Goal: Information Seeking & Learning: Learn about a topic

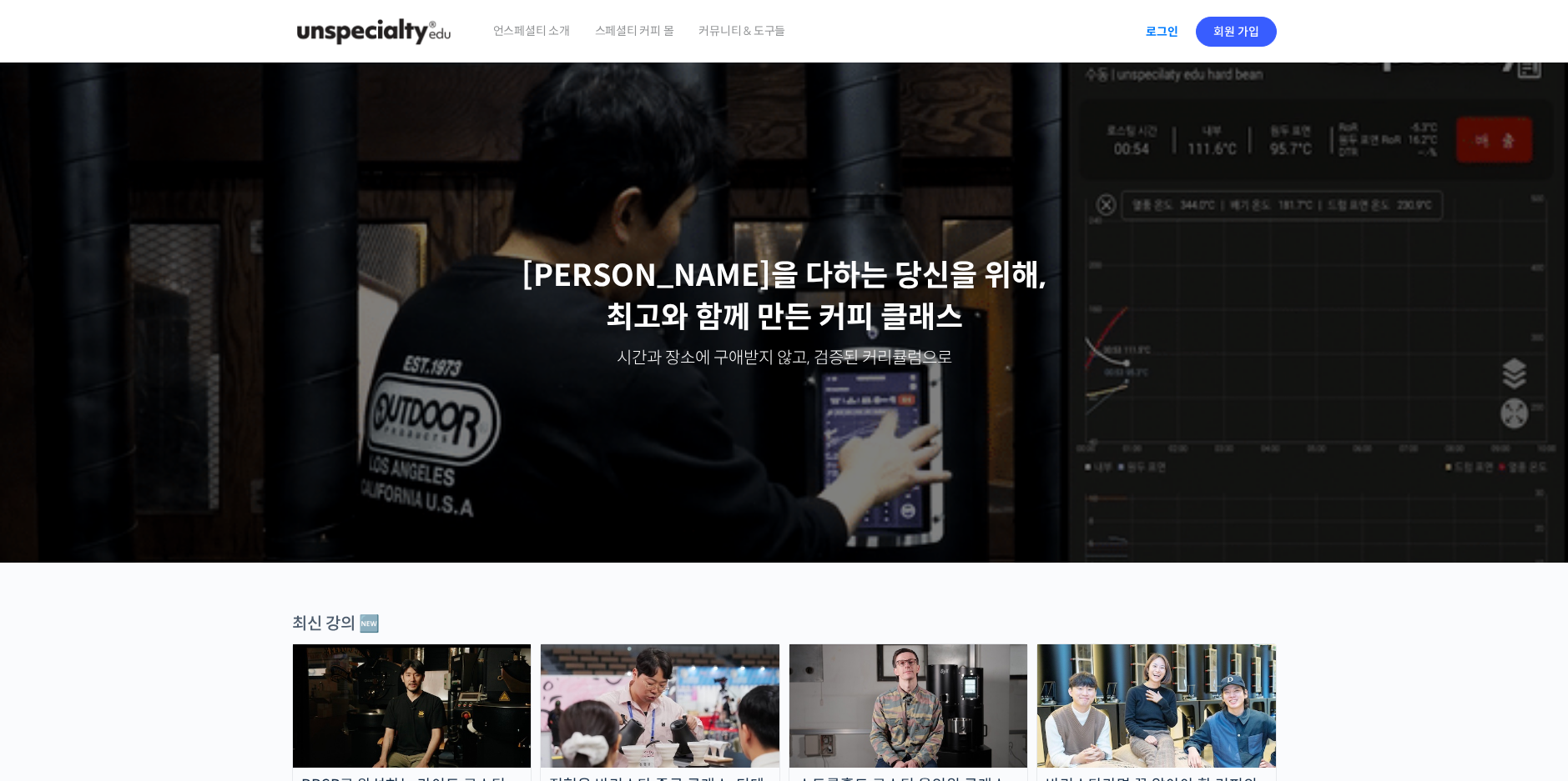
click at [1149, 30] on link "로그인" at bounding box center [1161, 31] width 53 height 38
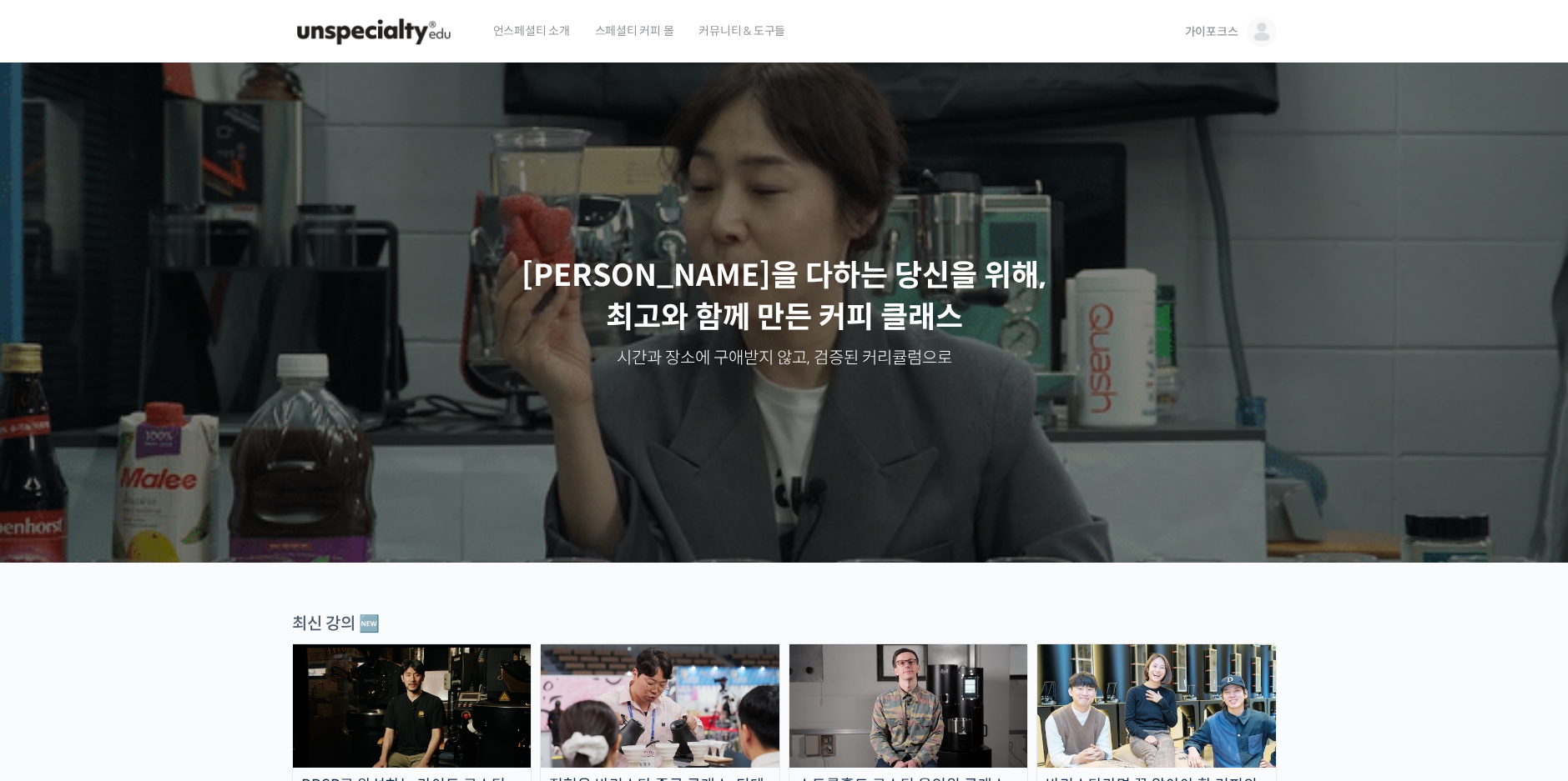
click at [1228, 38] on span "가이포크스" at bounding box center [1211, 31] width 54 height 15
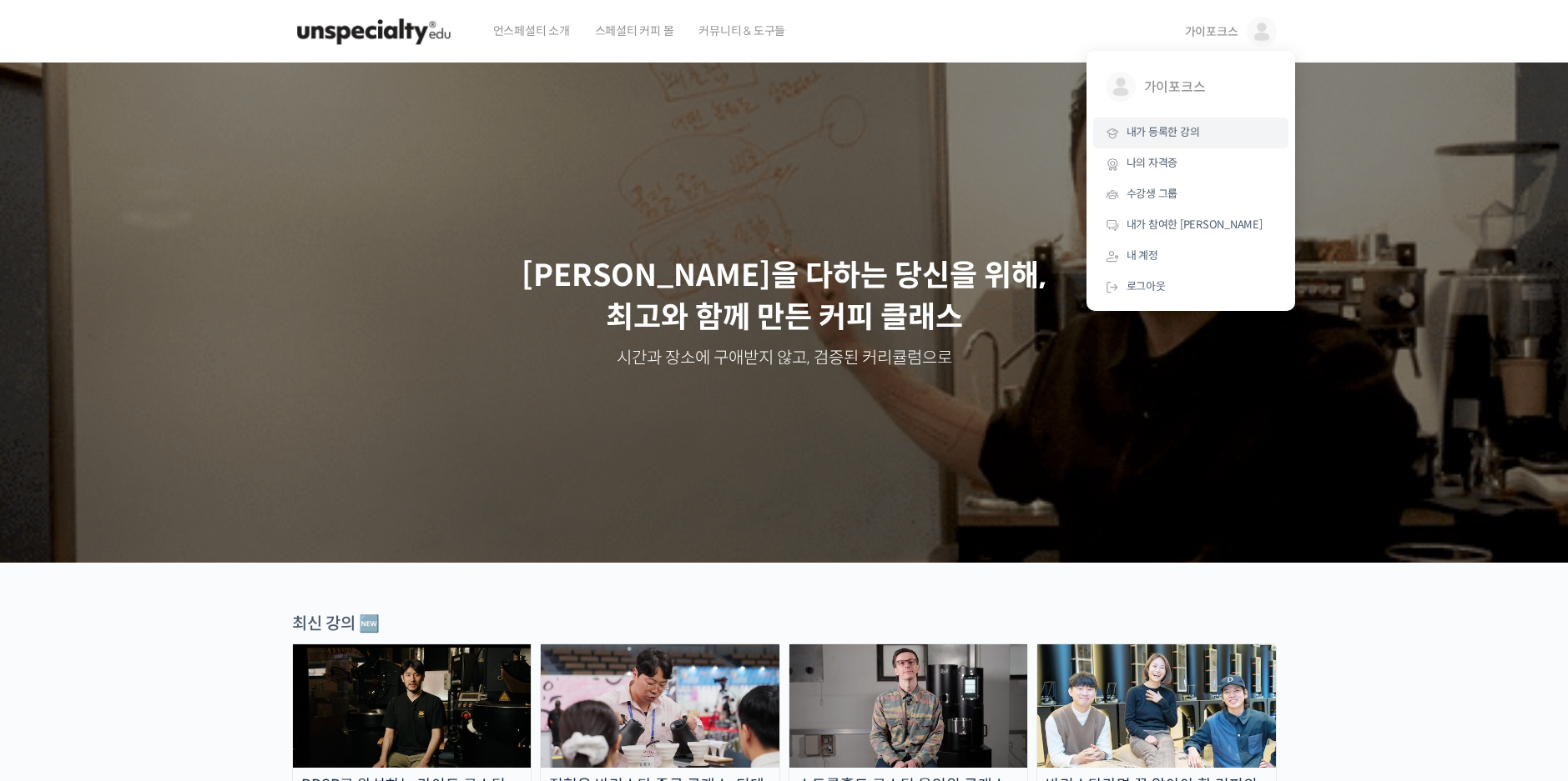
click at [1187, 126] on span "내가 등록한 강의" at bounding box center [1163, 132] width 73 height 14
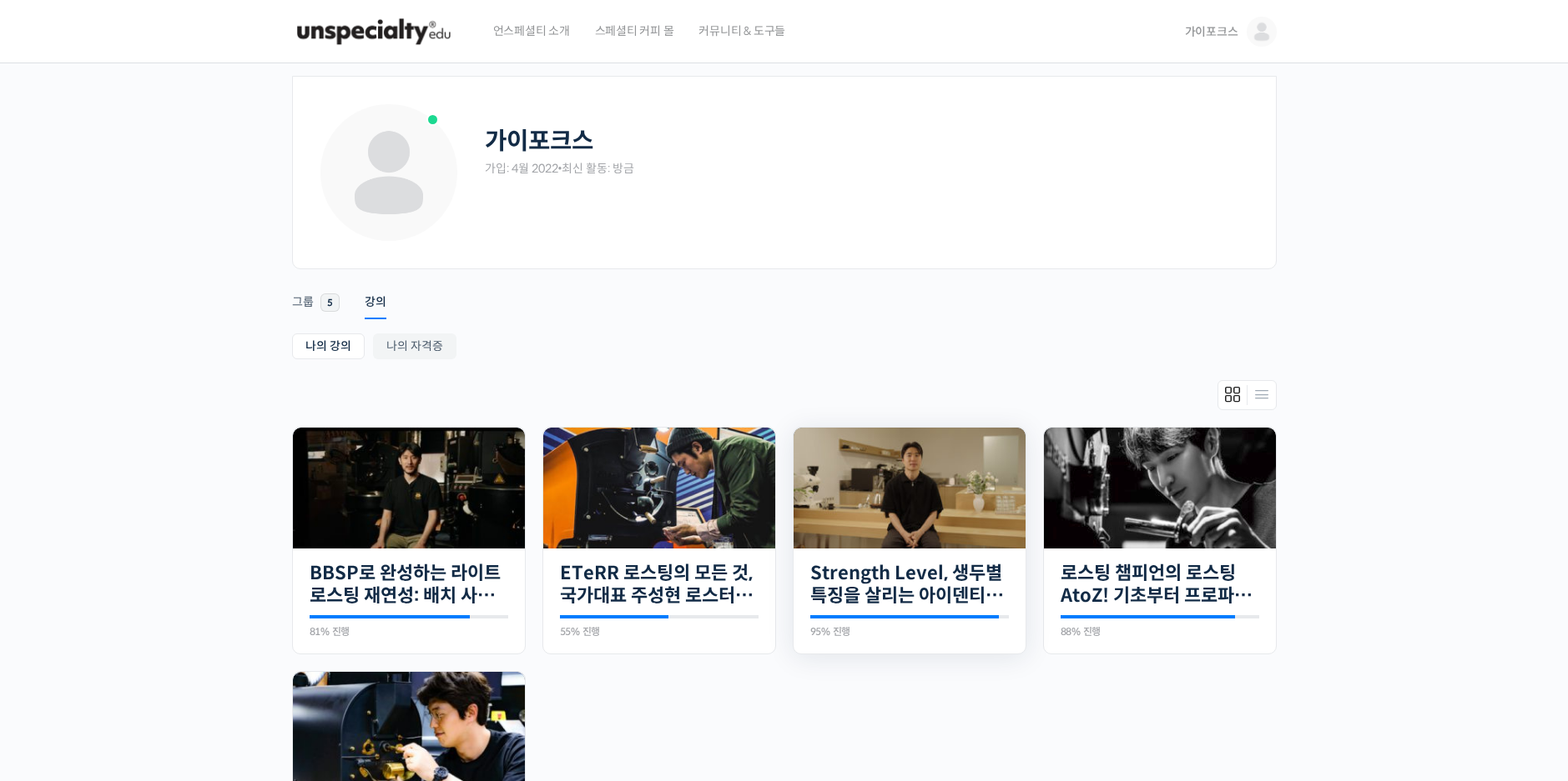
click at [879, 448] on img at bounding box center [909, 488] width 232 height 121
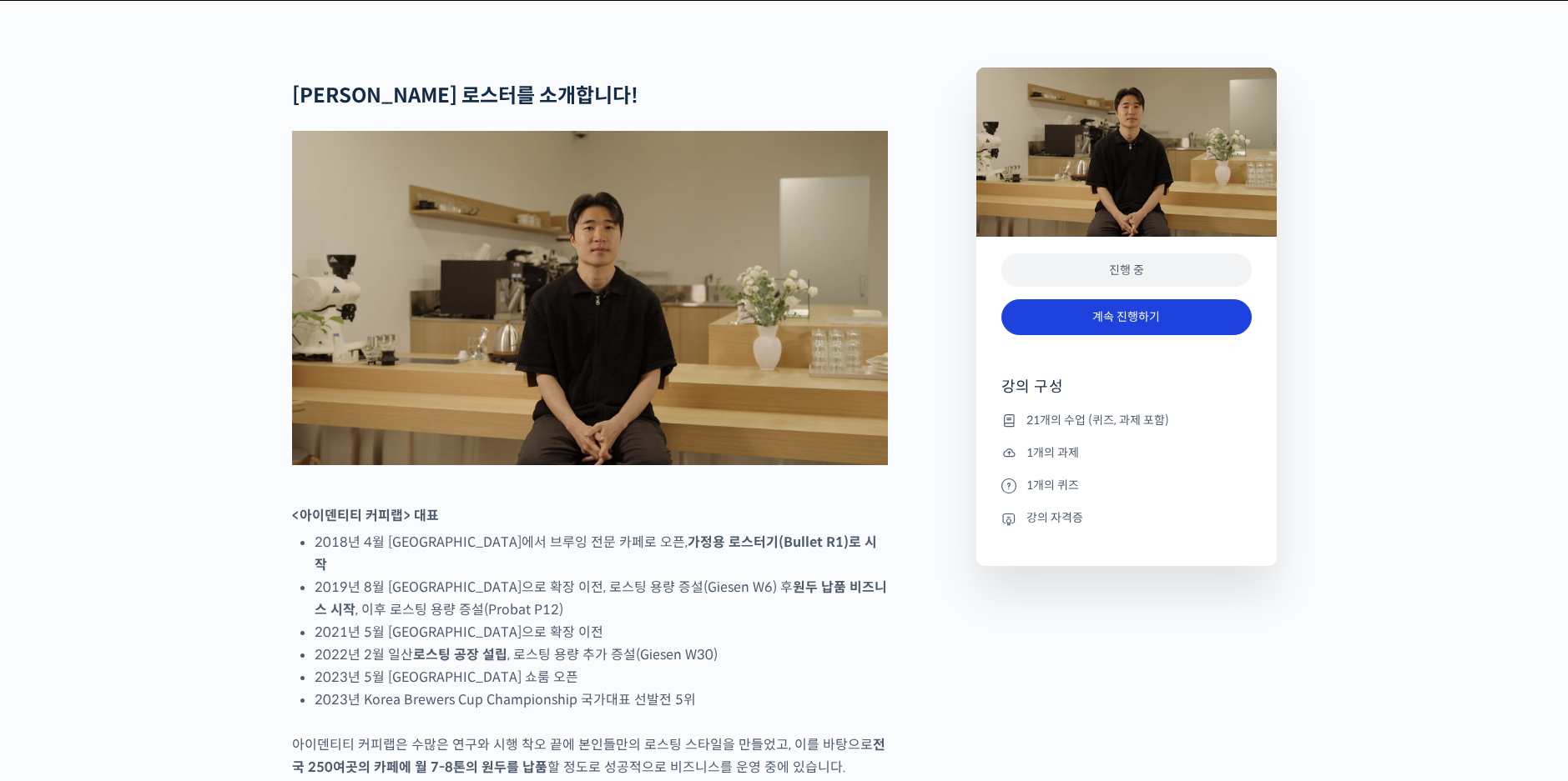
scroll to position [667, 0]
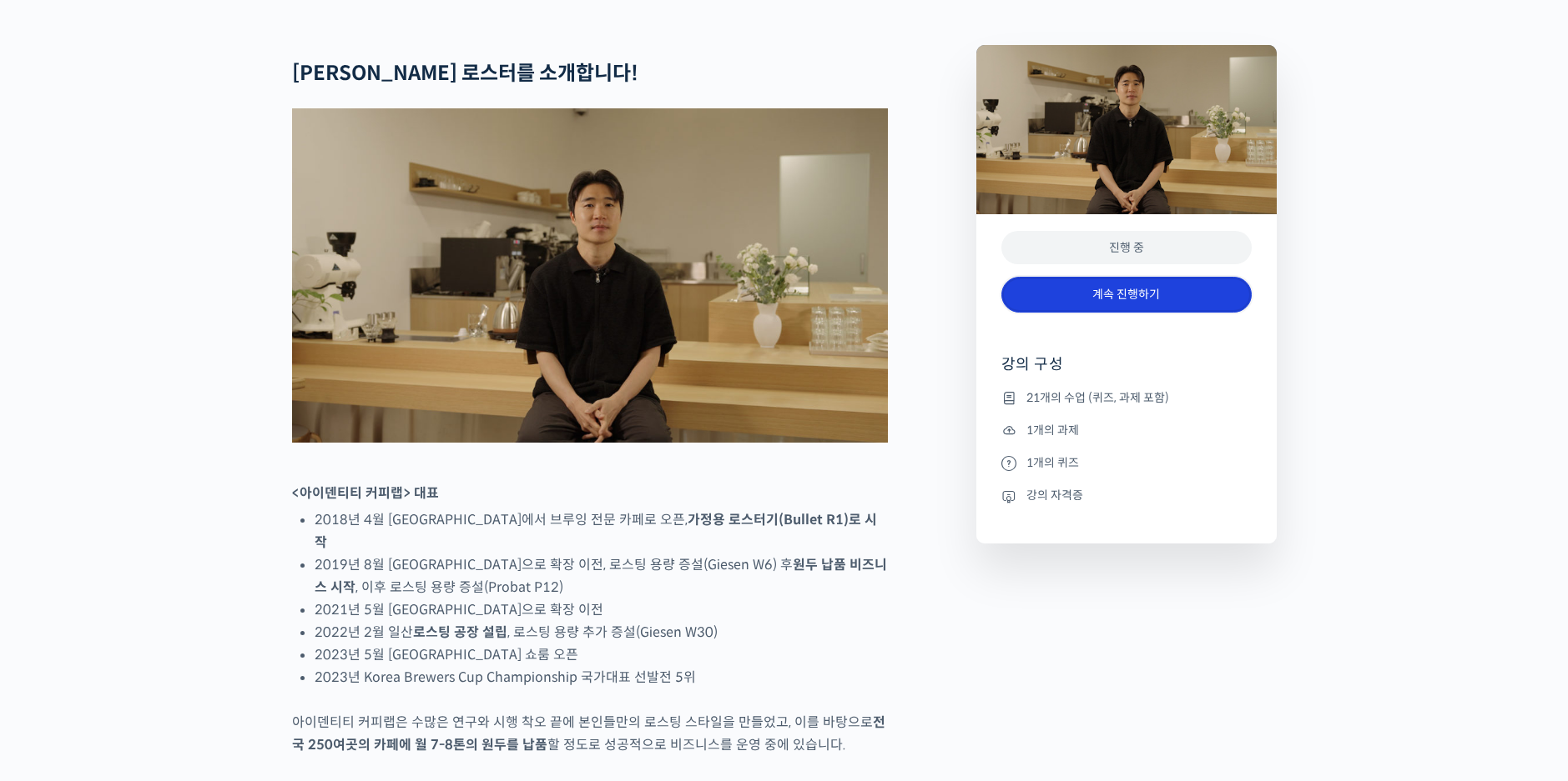
click at [1123, 312] on link "계속 진행하기" at bounding box center [1127, 295] width 250 height 36
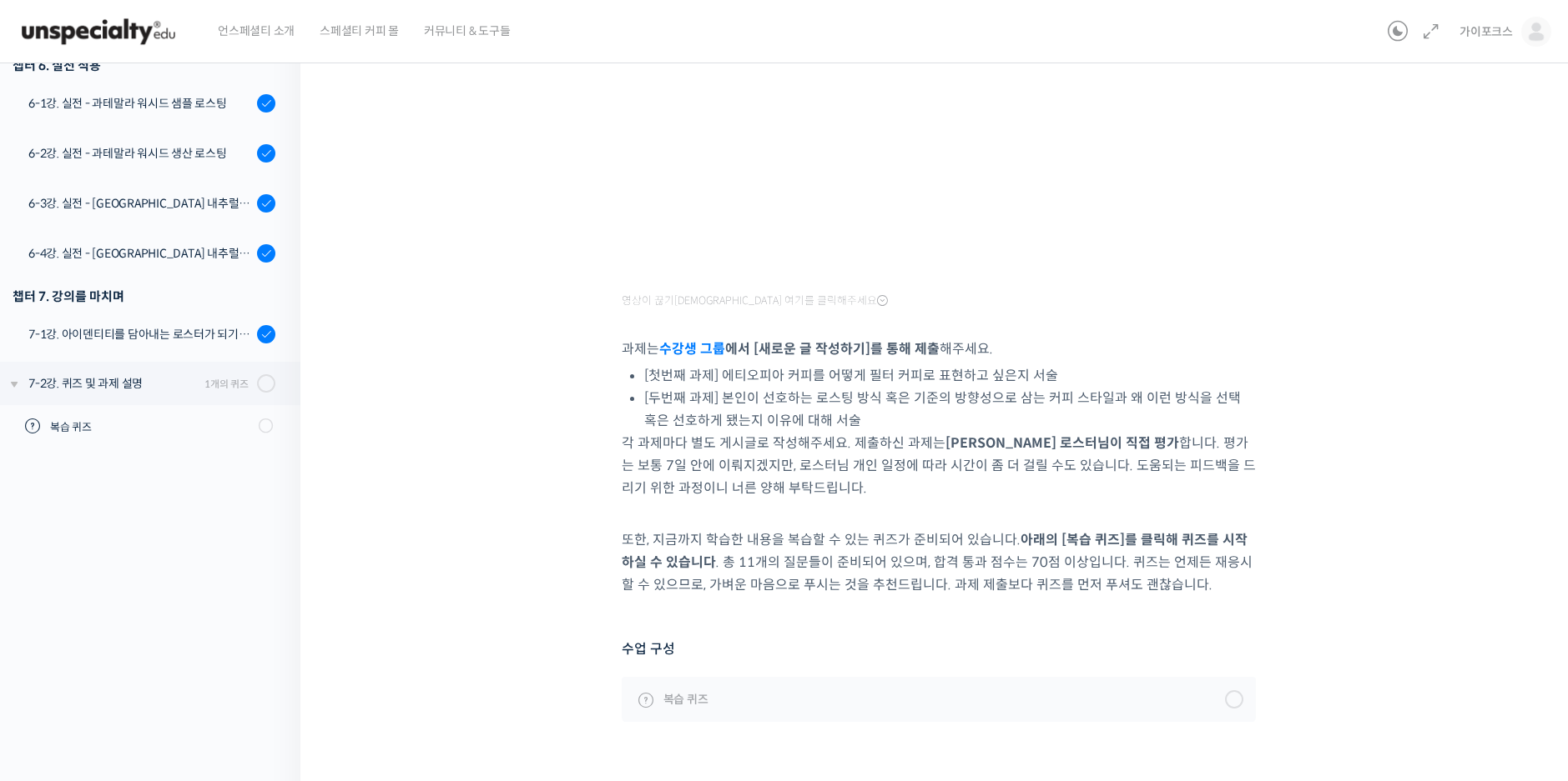
scroll to position [250, 0]
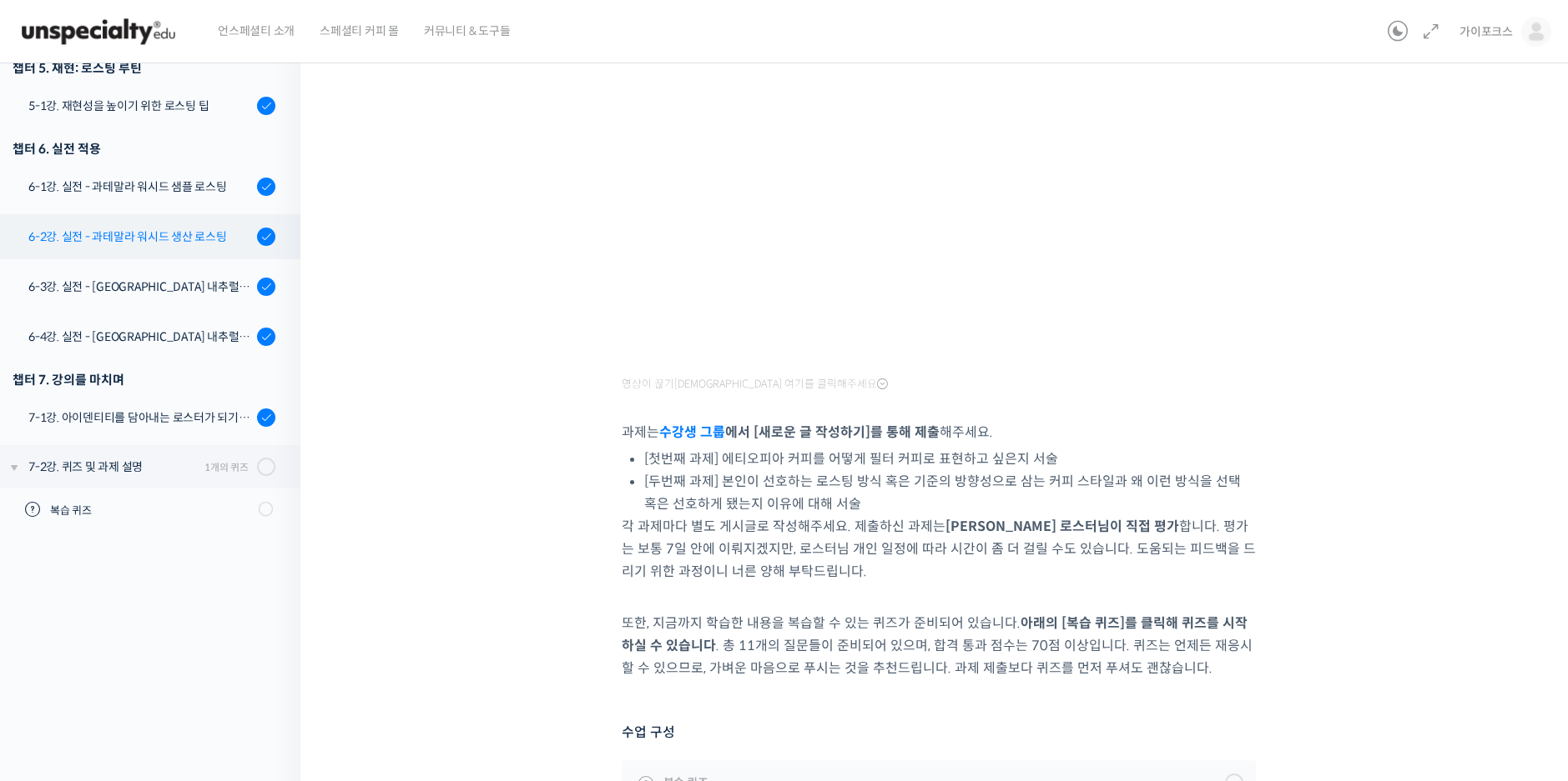
click at [190, 228] on div "6-2강. 실전 - 과테말라 워시드 생산 로스팅" at bounding box center [140, 236] width 224 height 18
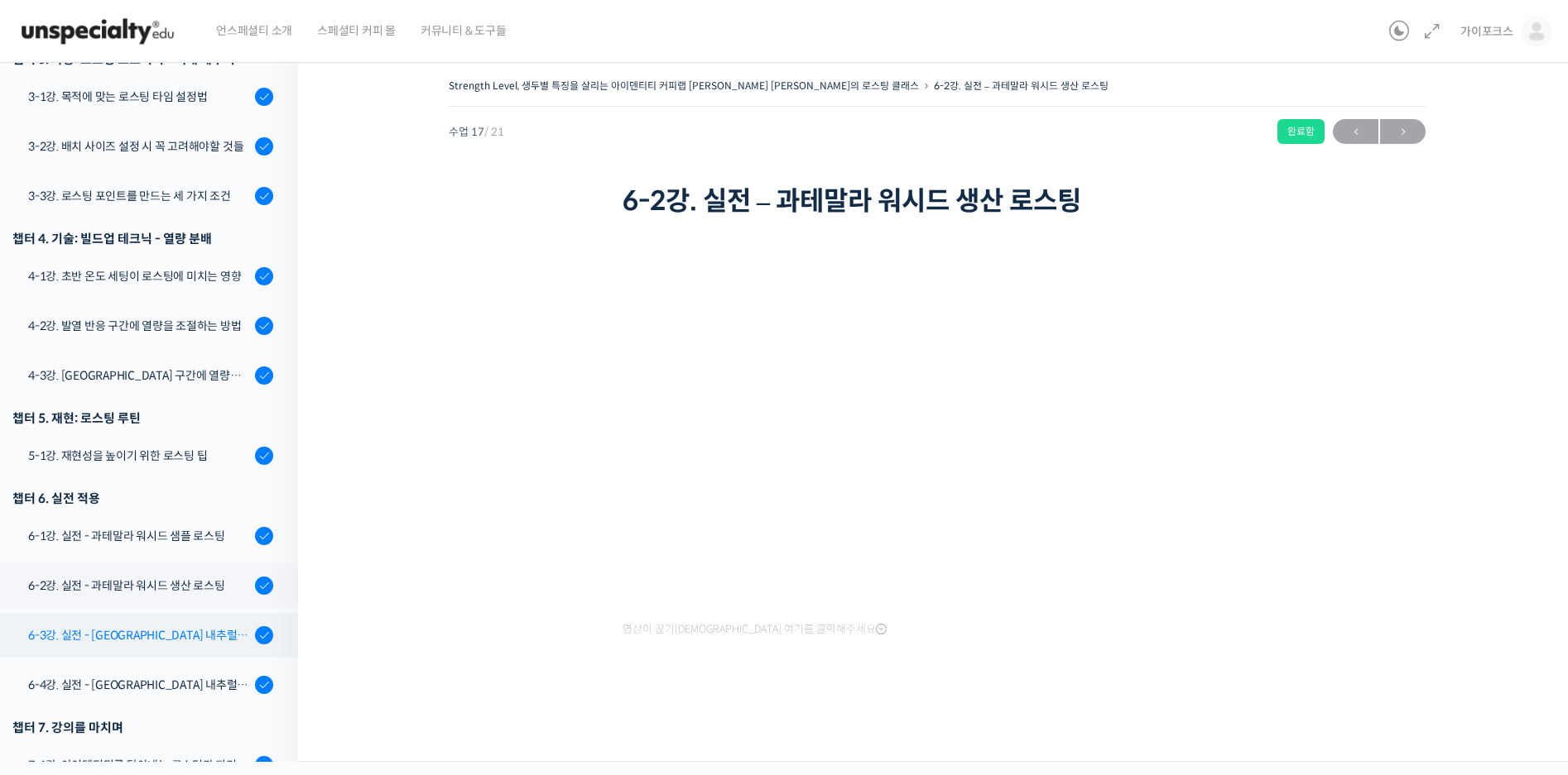
scroll to position [766, 0]
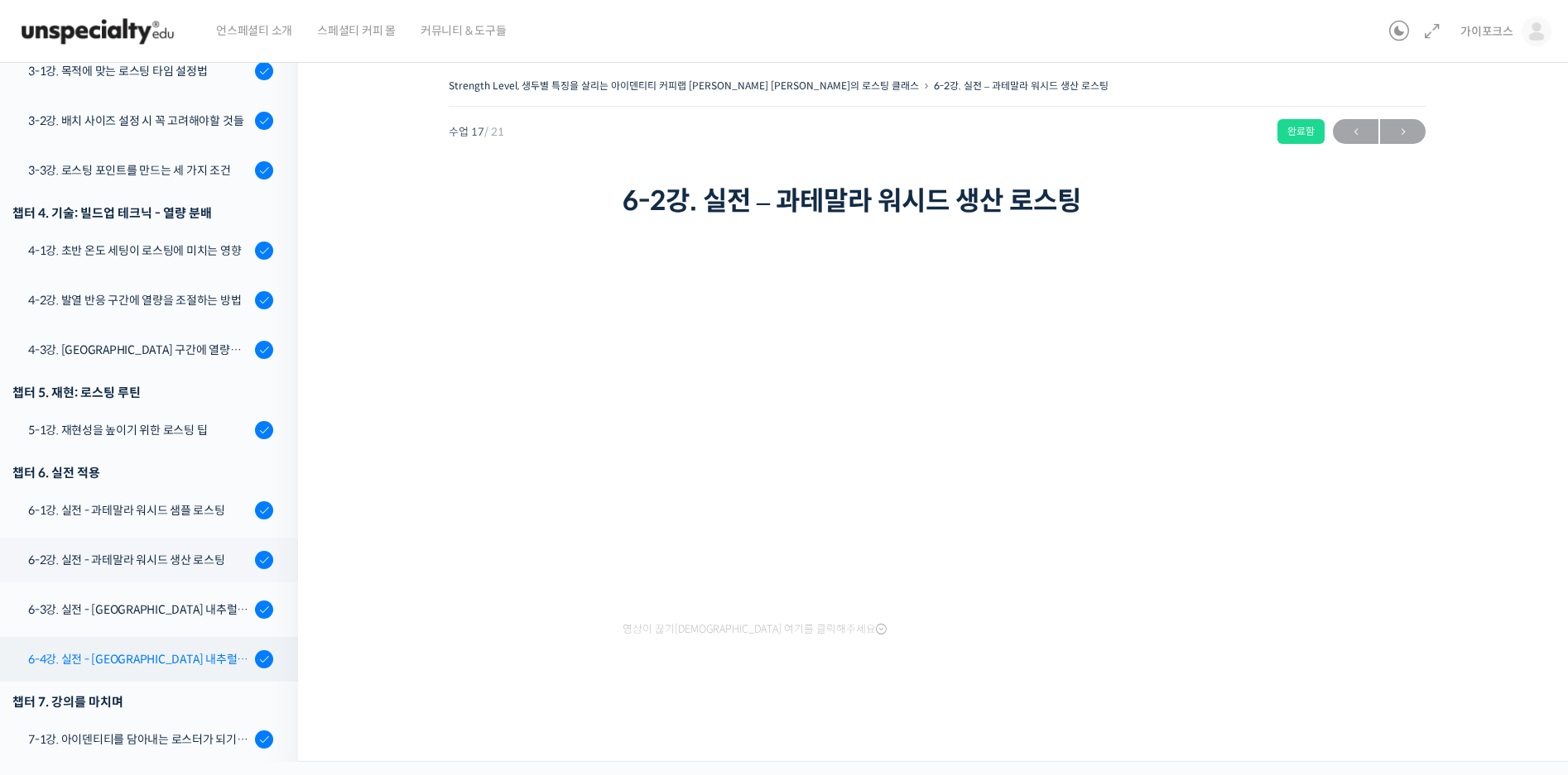
click at [189, 651] on div "6-4강. 실전 - [GEOGRAPHIC_DATA] 내추럴 생산 로스팅" at bounding box center [139, 659] width 222 height 18
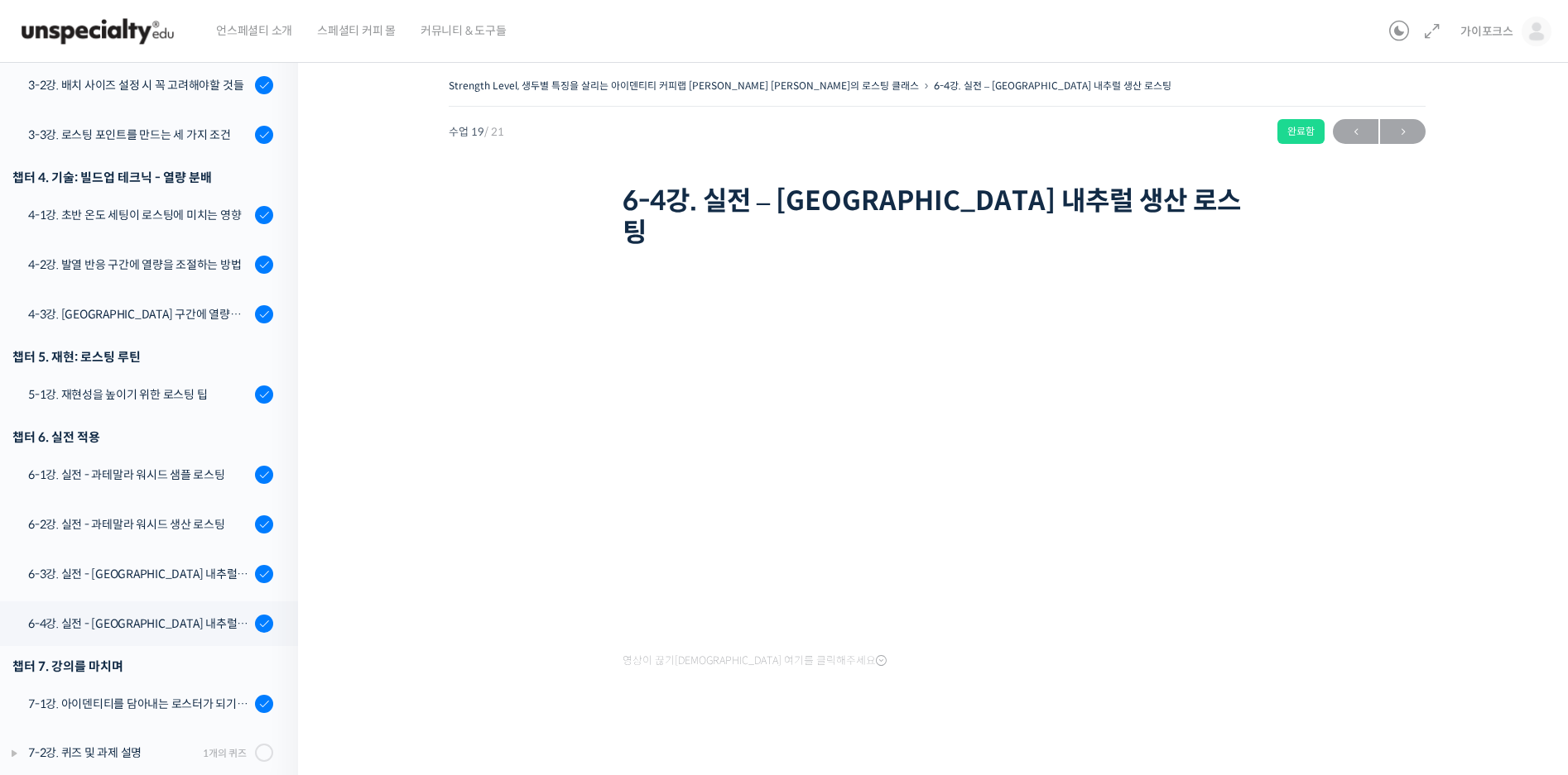
scroll to position [683, 0]
